Goal: Information Seeking & Learning: Learn about a topic

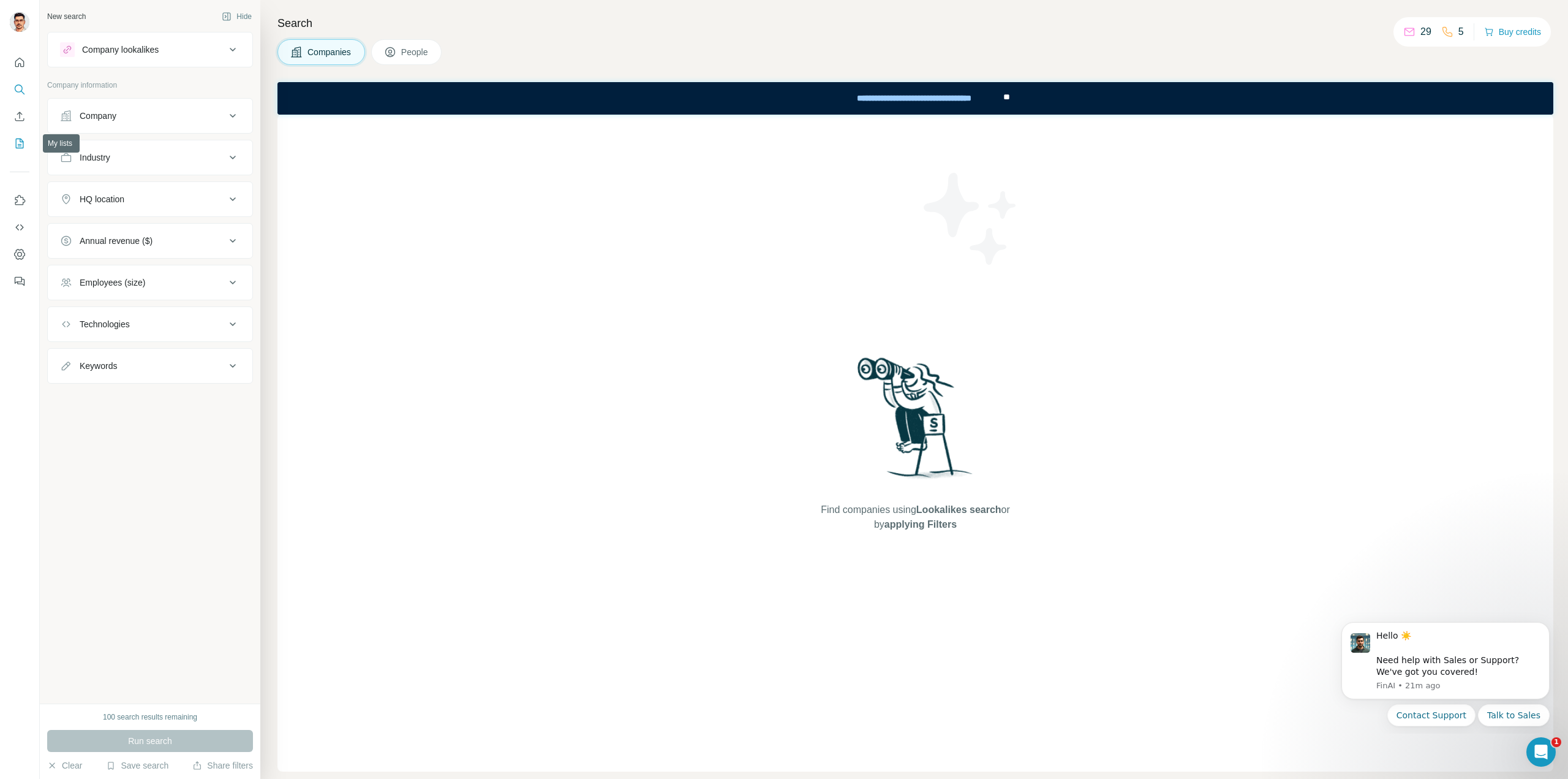
click at [18, 154] on button "My lists" at bounding box center [19, 143] width 19 height 22
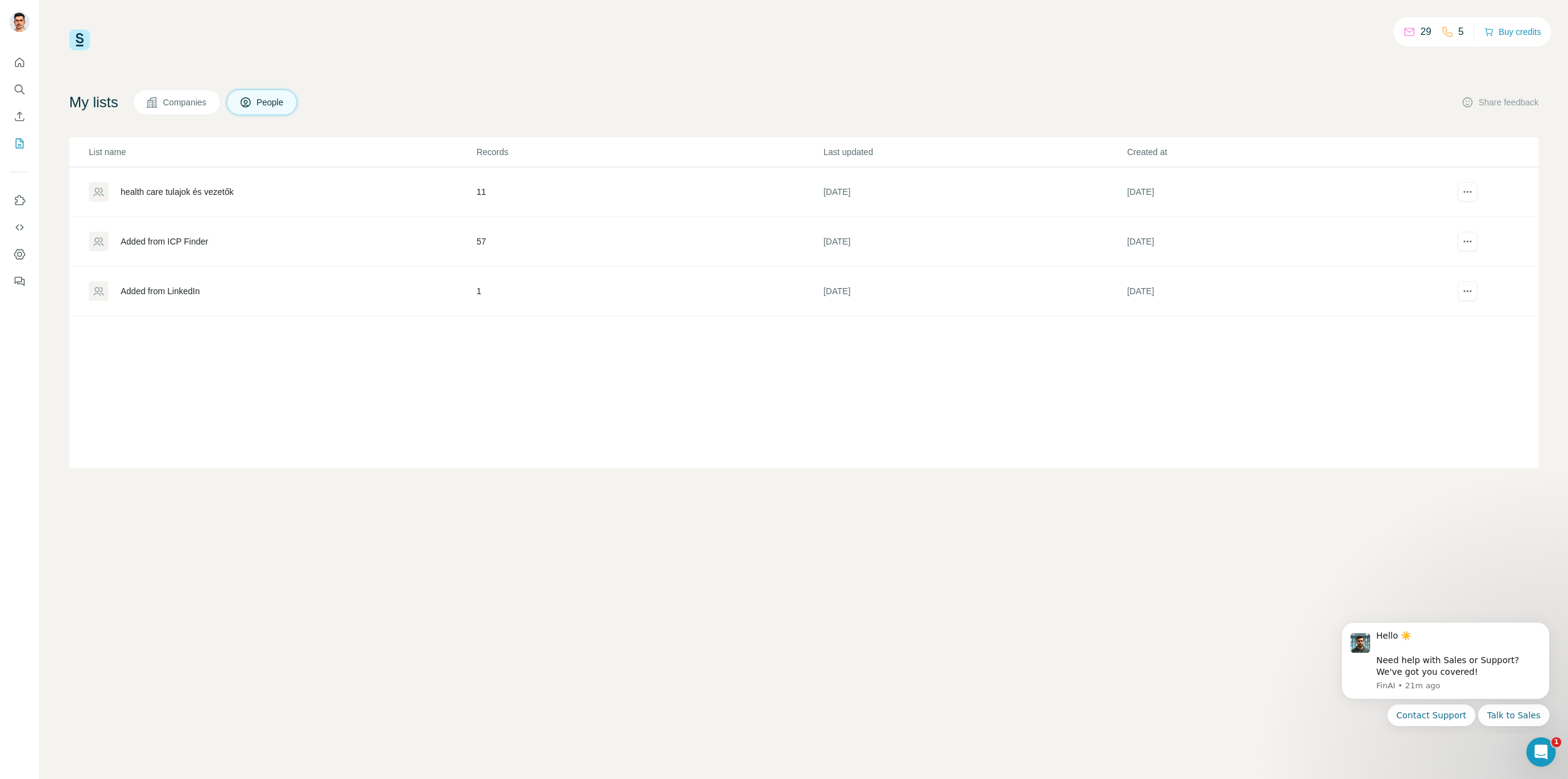
click at [204, 189] on div "health care tulajok és vezetők" at bounding box center [177, 192] width 113 height 12
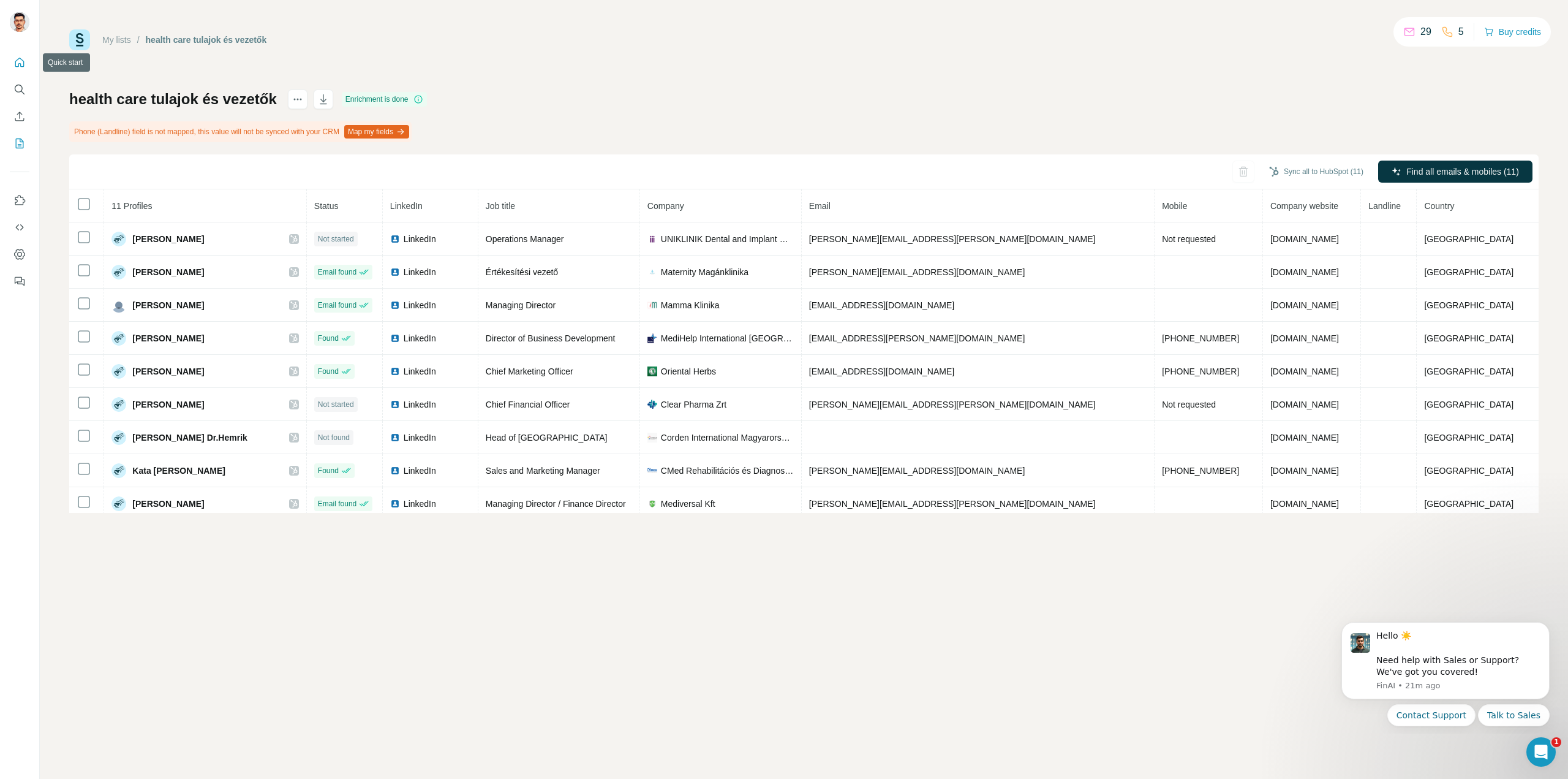
click at [19, 67] on icon "Quick start" at bounding box center [19, 62] width 12 height 12
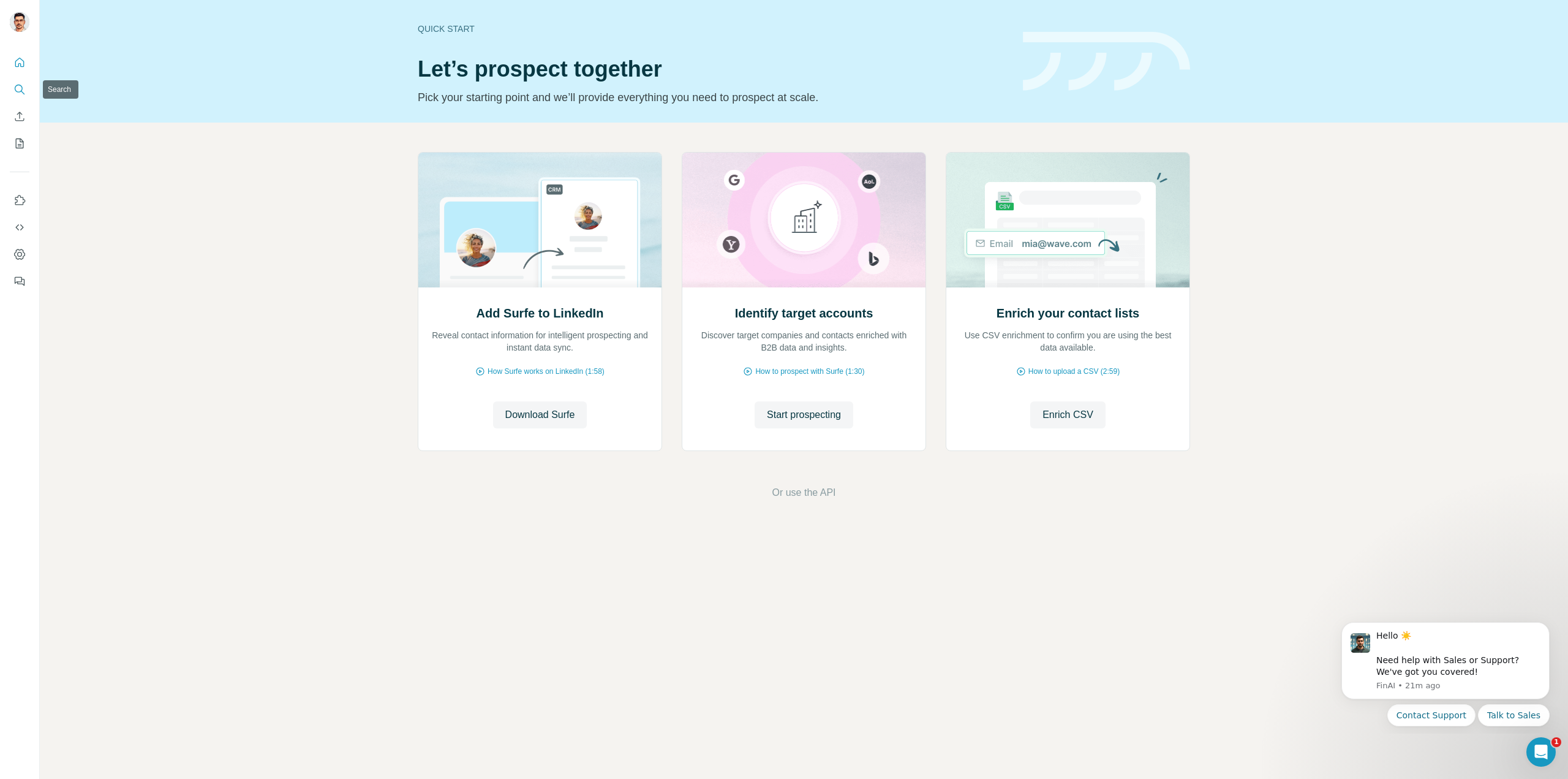
click at [23, 94] on icon "Search" at bounding box center [22, 92] width 4 height 4
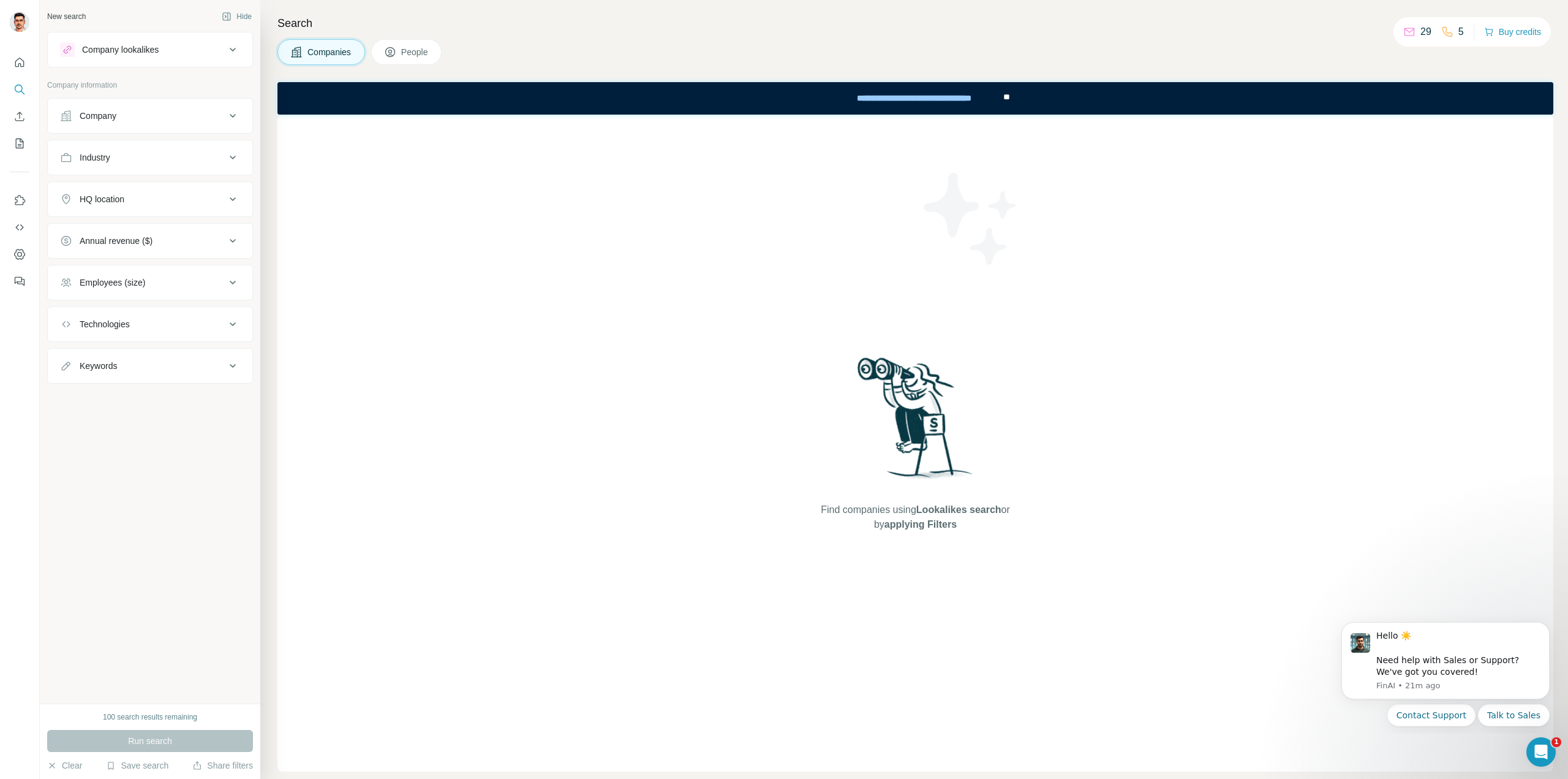
click at [174, 160] on div "Industry" at bounding box center [143, 157] width 165 height 12
click at [178, 160] on div "Industry" at bounding box center [143, 157] width 165 height 12
click at [174, 191] on input at bounding box center [143, 188] width 151 height 14
click at [175, 193] on input at bounding box center [143, 188] width 151 height 14
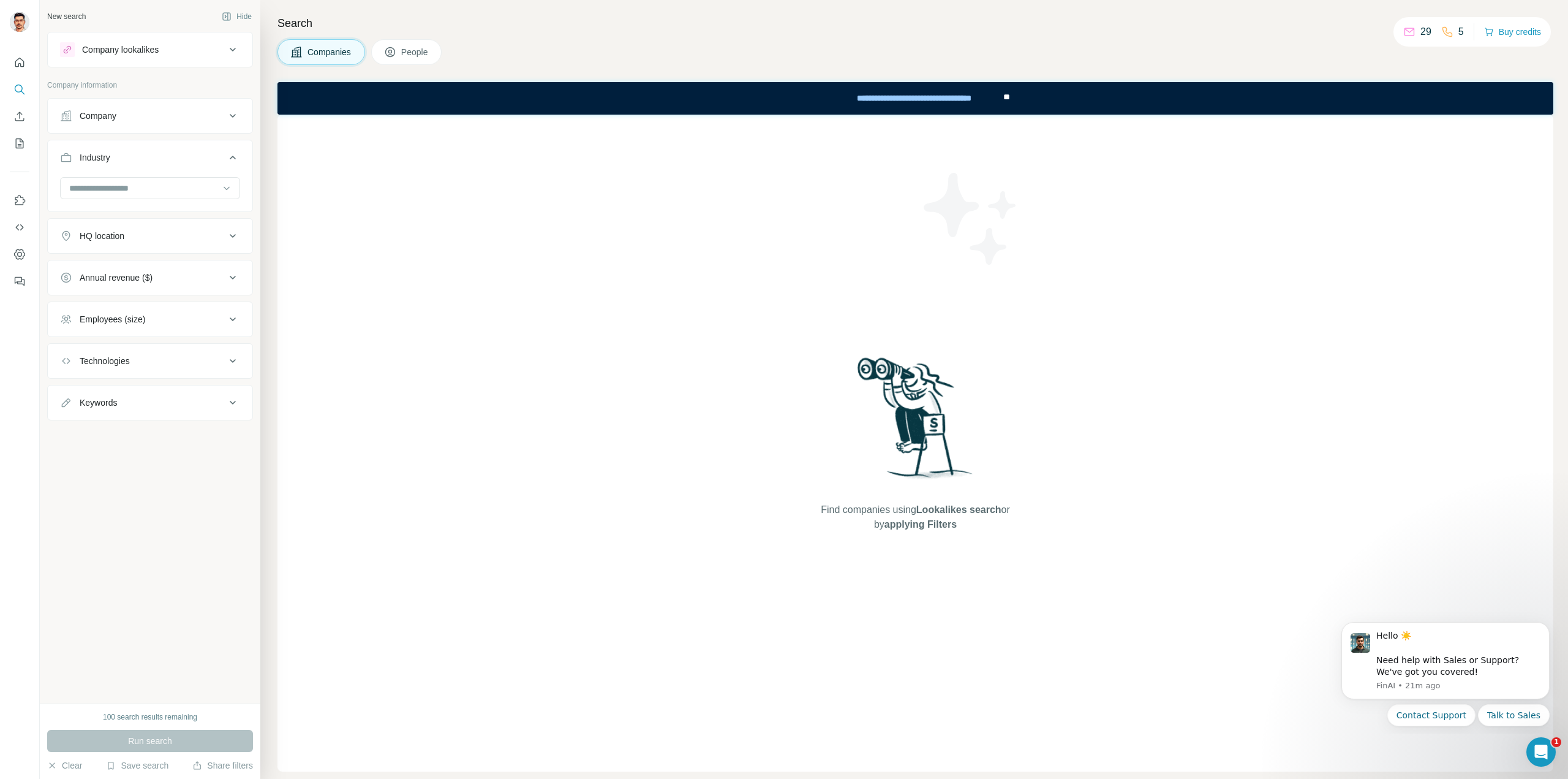
click at [164, 166] on button "Industry" at bounding box center [150, 159] width 204 height 34
click at [147, 122] on button "Company" at bounding box center [150, 115] width 204 height 30
click at [147, 119] on div "Company" at bounding box center [143, 115] width 165 height 12
click at [159, 193] on div "HQ location" at bounding box center [143, 199] width 165 height 12
click at [143, 228] on input "text" at bounding box center [150, 230] width 180 height 22
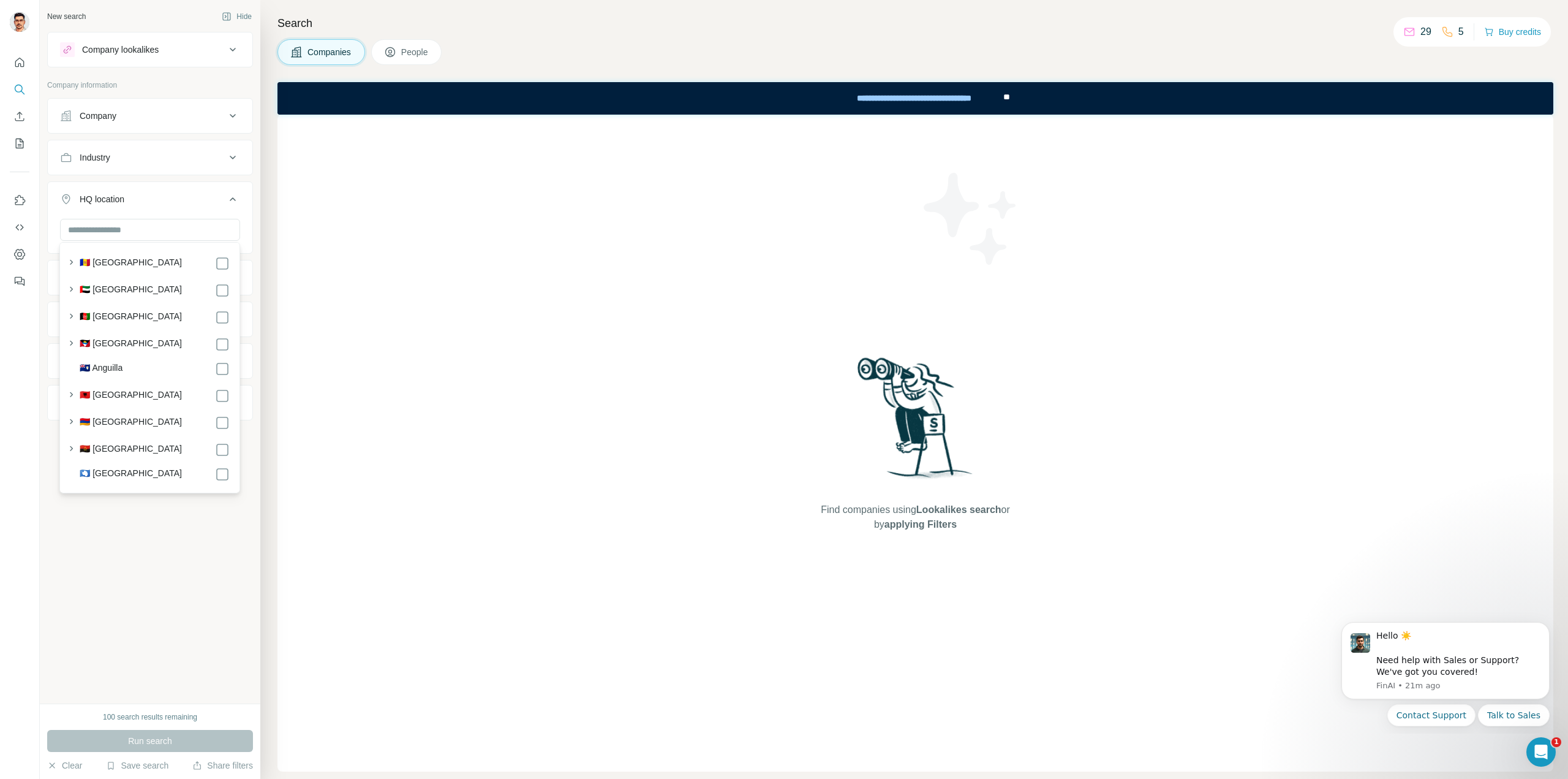
click at [147, 201] on div "HQ location" at bounding box center [143, 199] width 165 height 12
click at [158, 240] on div "Annual revenue ($)" at bounding box center [143, 240] width 165 height 12
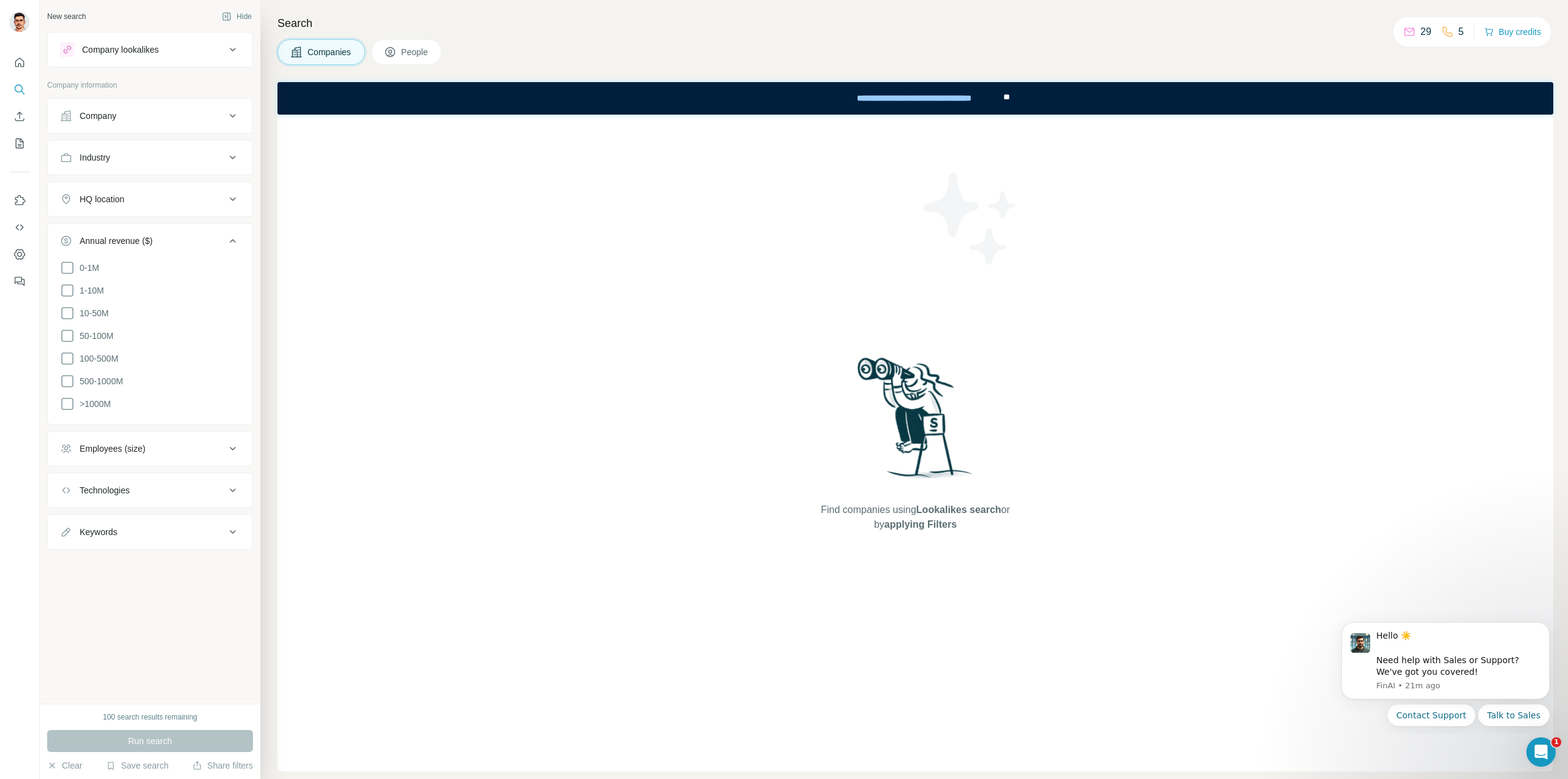
click at [158, 238] on div "Annual revenue ($)" at bounding box center [143, 240] width 165 height 12
click at [166, 278] on div "Employees (size)" at bounding box center [143, 282] width 165 height 12
click at [165, 279] on div "Employees (size)" at bounding box center [143, 282] width 165 height 12
click at [158, 319] on div "Technologies" at bounding box center [143, 324] width 165 height 12
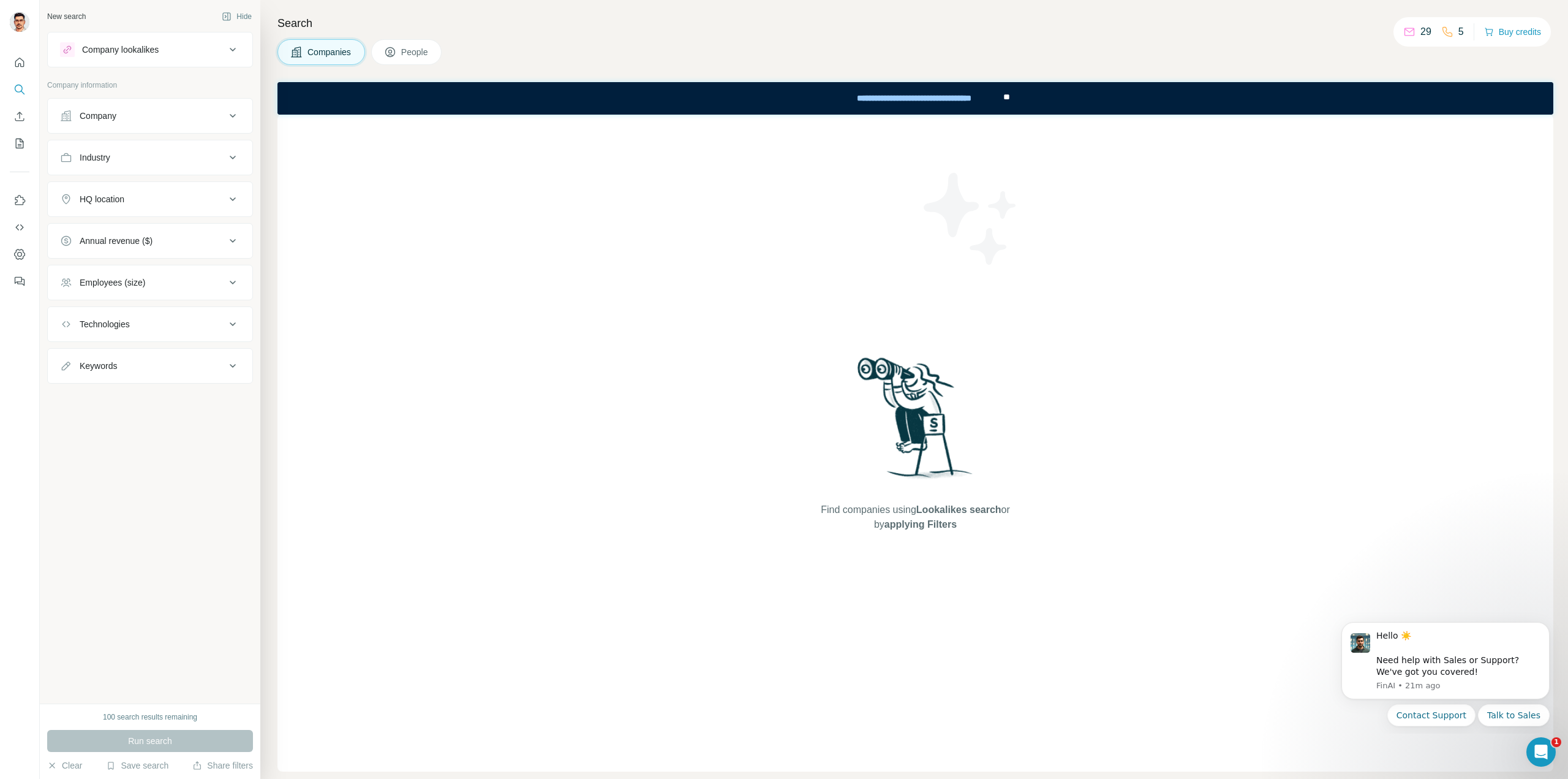
click at [156, 360] on div "Keywords" at bounding box center [143, 365] width 165 height 12
click at [155, 360] on div "Keywords" at bounding box center [143, 365] width 165 height 12
